Goal: Communication & Community: Answer question/provide support

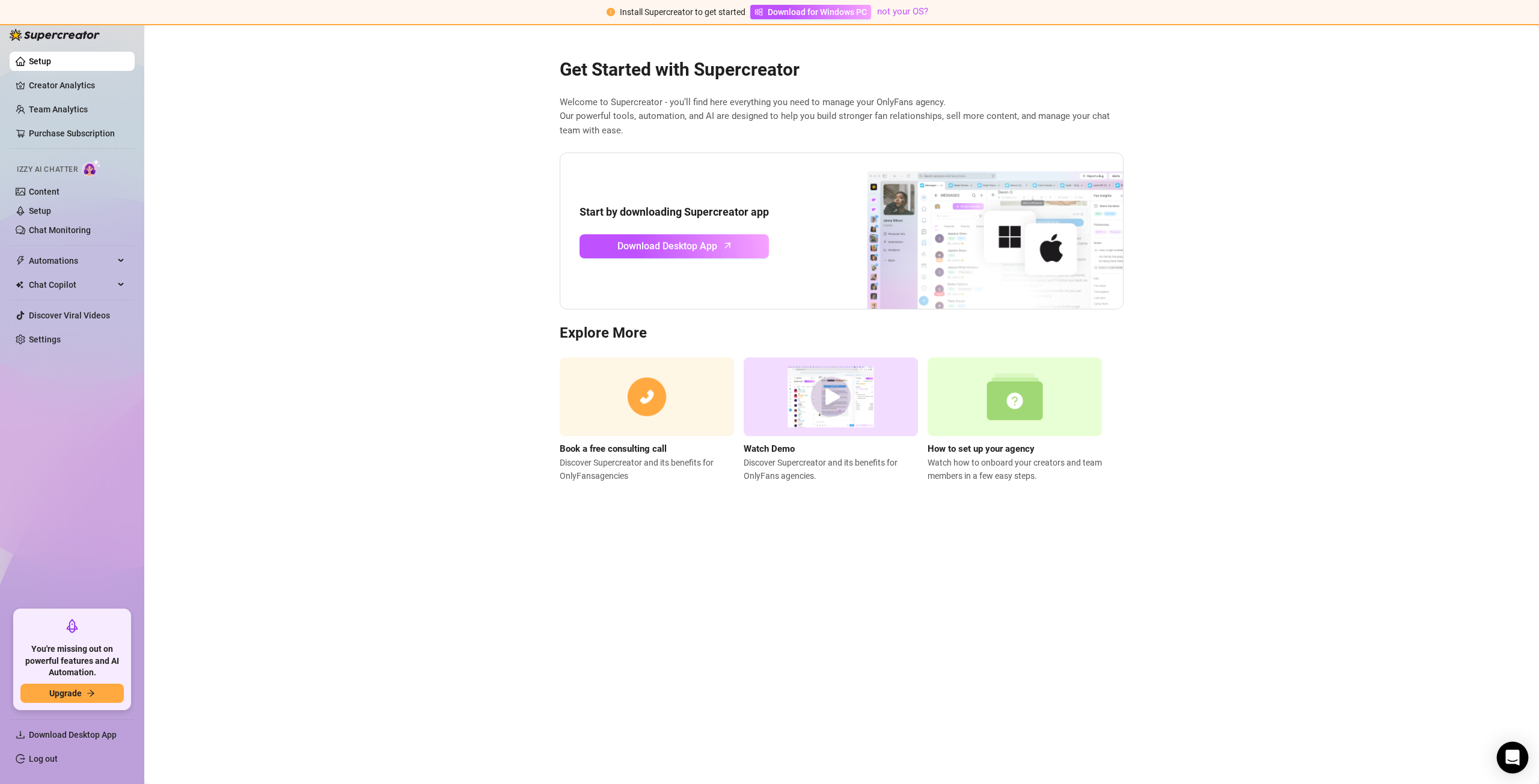
click at [1512, 749] on div "Open Intercom Messenger" at bounding box center [1513, 758] width 32 height 32
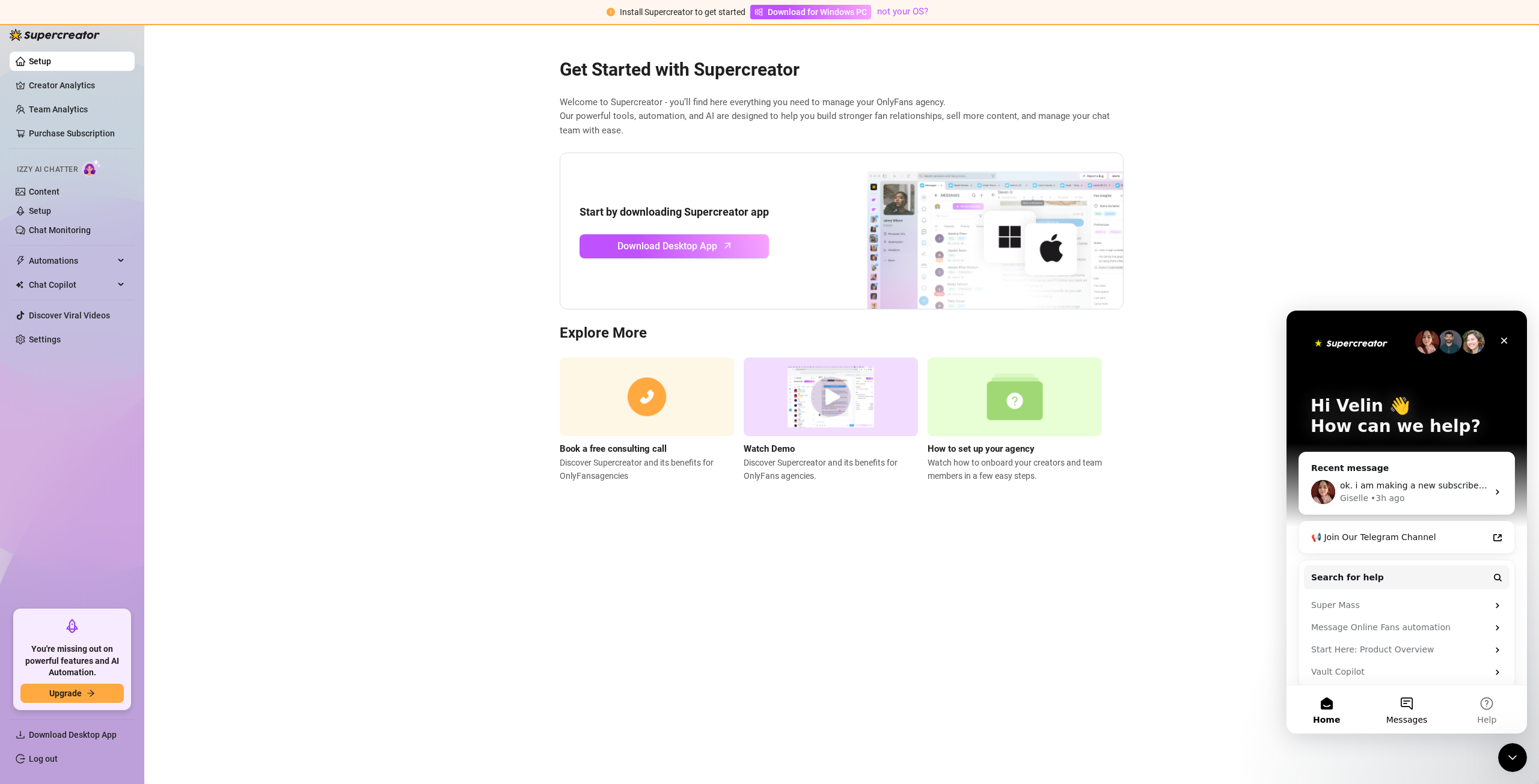
click at [1394, 716] on span "Messages" at bounding box center [1407, 720] width 41 height 8
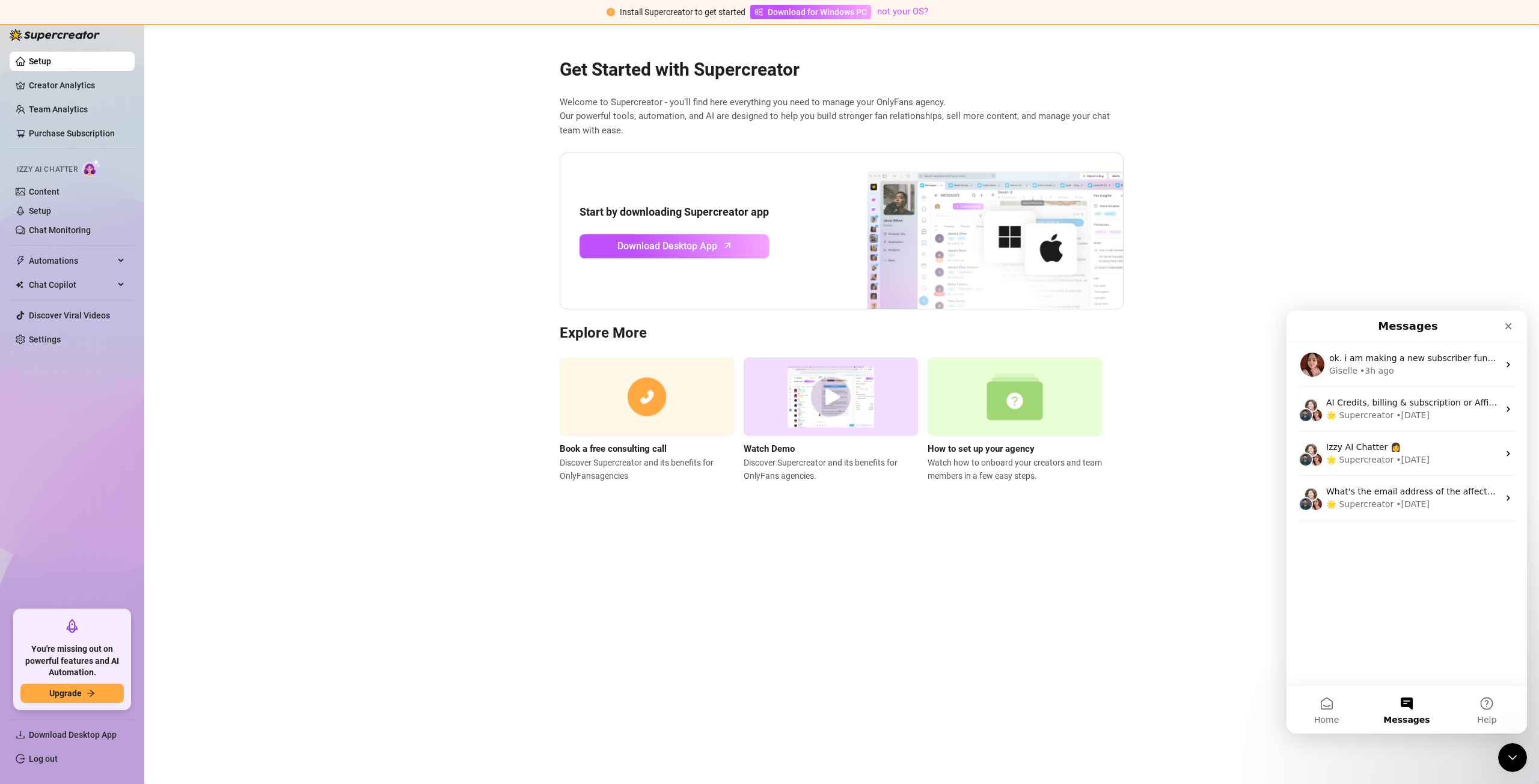
click at [1448, 752] on main "Get Started with Supercreator Welcome to Supercreator - you’ll find here everyt…" at bounding box center [842, 404] width 1395 height 759
click at [1273, 203] on main "Get Started with Supercreator Welcome to Supercreator - you’ll find here everyt…" at bounding box center [842, 404] width 1395 height 759
click at [1519, 331] on div "Close" at bounding box center [1509, 326] width 22 height 22
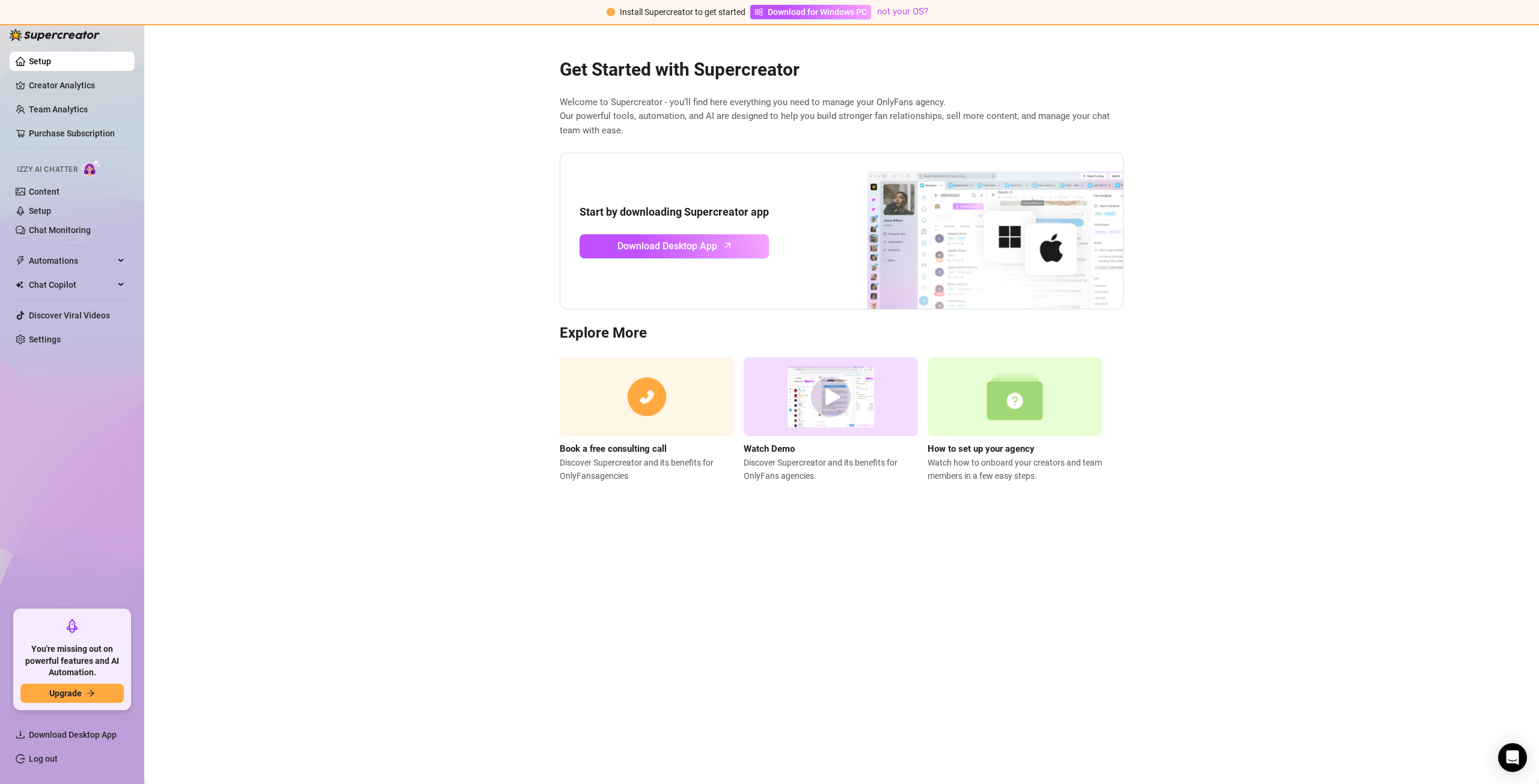
click at [1538, 752] on main "Get Started with Supercreator Welcome to Supercreator - you’ll find here everyt…" at bounding box center [842, 404] width 1395 height 759
click at [1511, 758] on icon "Open Intercom Messenger" at bounding box center [1513, 758] width 14 height 16
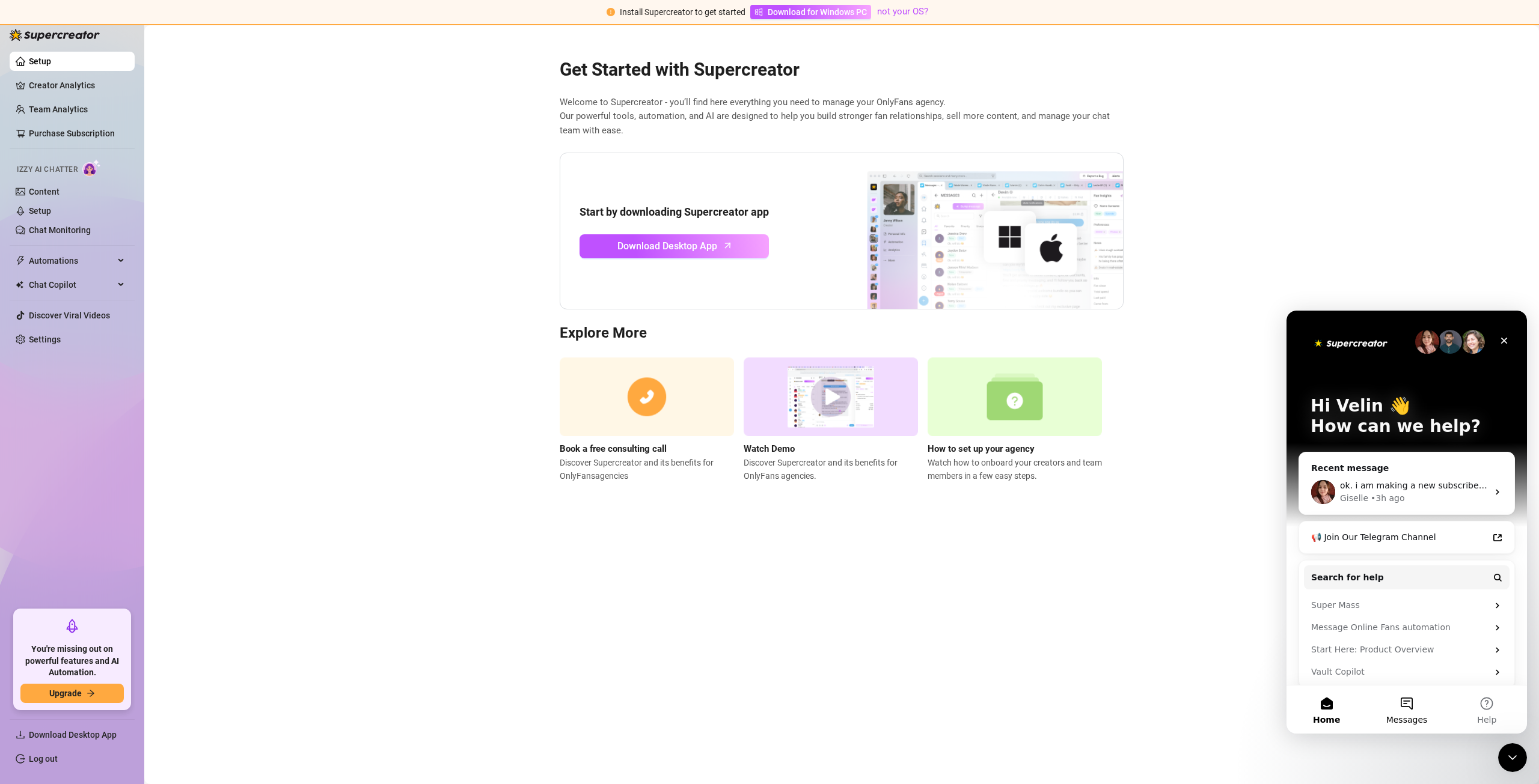
click at [1413, 709] on button "Messages" at bounding box center [1407, 709] width 80 height 48
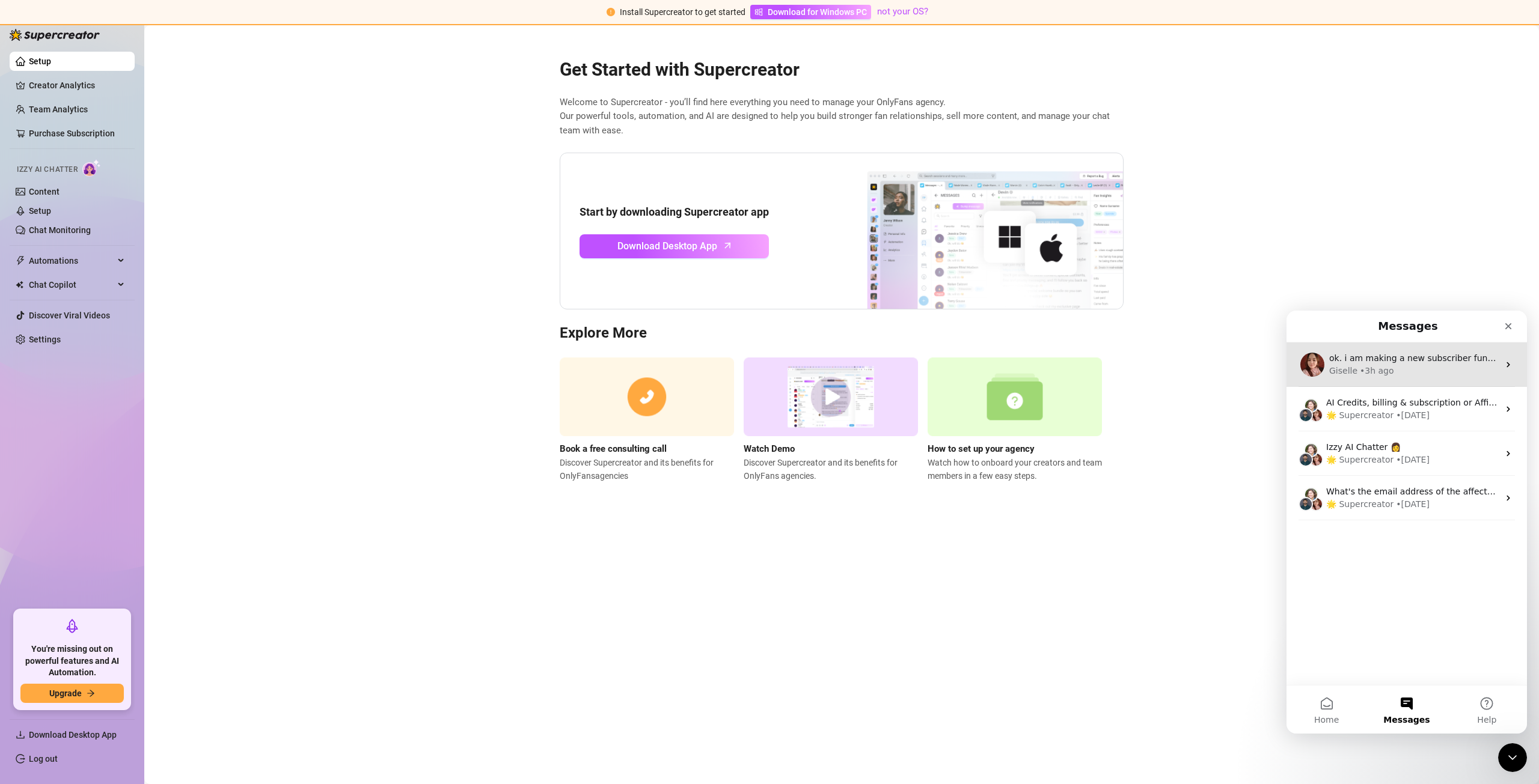
click at [1460, 365] on div "Giselle • 3h ago" at bounding box center [1414, 371] width 170 height 13
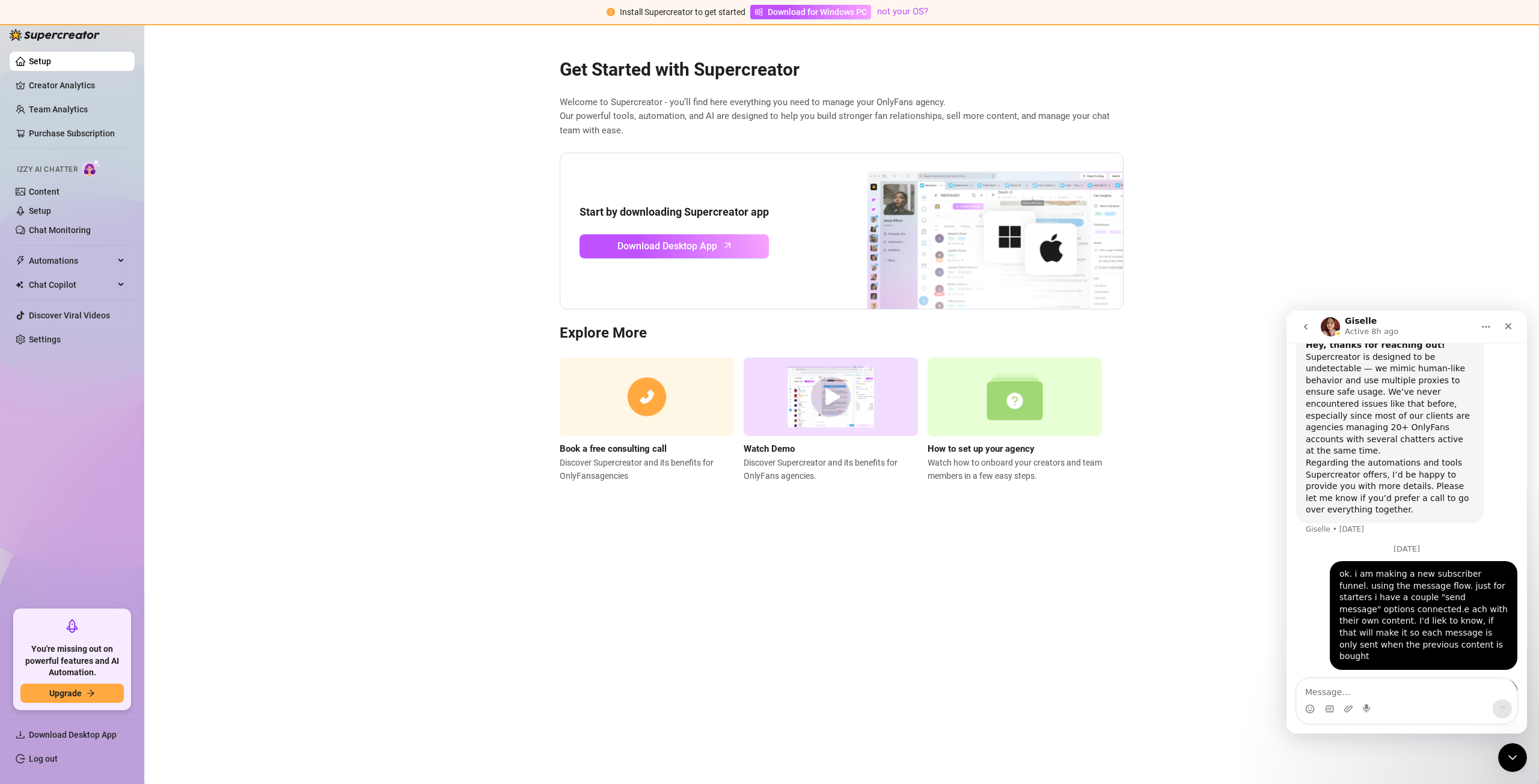
scroll to position [595, 0]
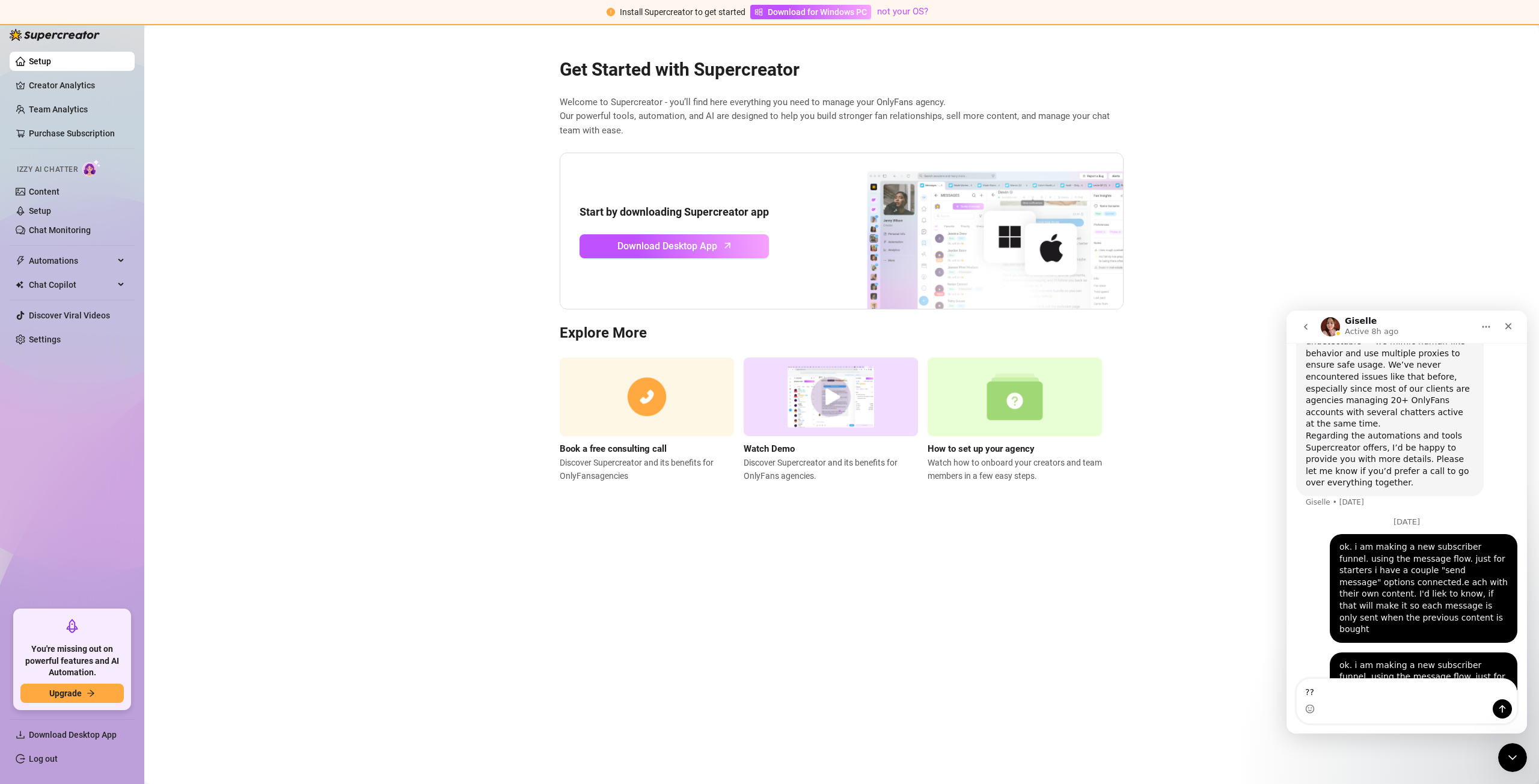
type textarea "???"
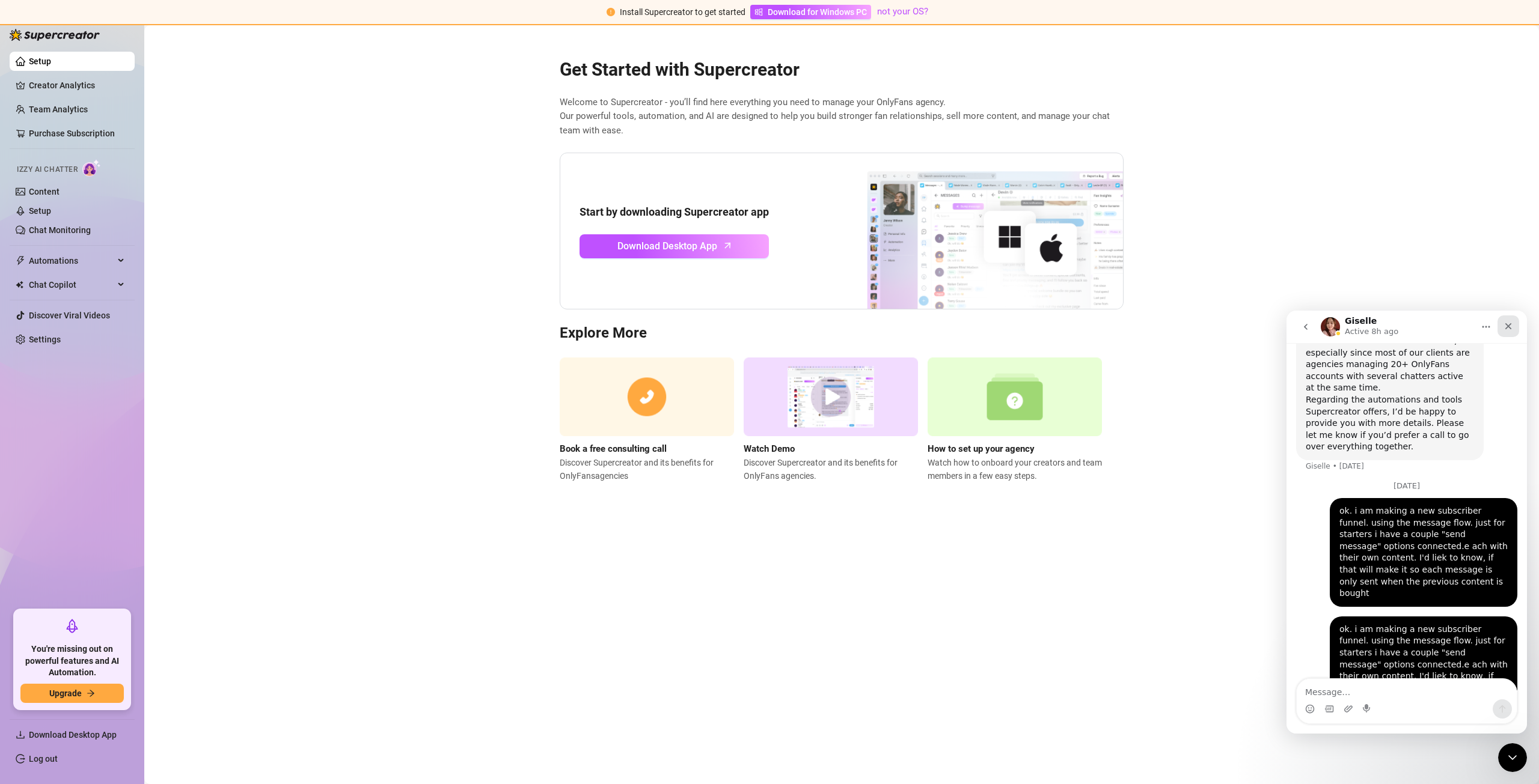
click at [1509, 323] on div "Close" at bounding box center [1509, 326] width 22 height 22
